Goal: Participate in discussion: Engage in conversation with other users on a specific topic

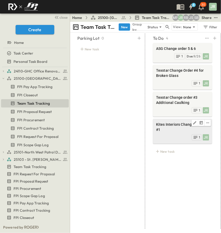
click at [176, 133] on div "JR 1" at bounding box center [182, 136] width 53 height 7
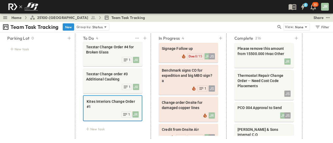
scroll to position [26, 0]
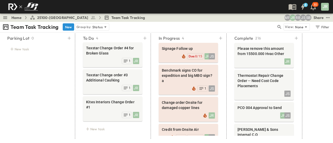
scroll to position [21, 0]
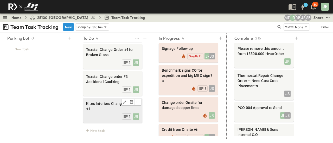
click at [107, 106] on span "Kites Interiors Change Order #1" at bounding box center [112, 106] width 53 height 10
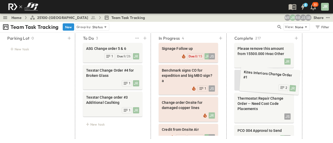
drag, startPoint x: 106, startPoint y: 106, endPoint x: 263, endPoint y: 77, distance: 159.9
